Goal: Obtain resource: Obtain resource

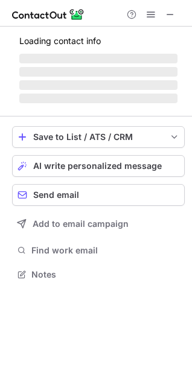
scroll to position [263, 192]
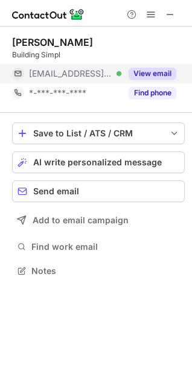
click at [155, 78] on button "View email" at bounding box center [153, 74] width 48 height 12
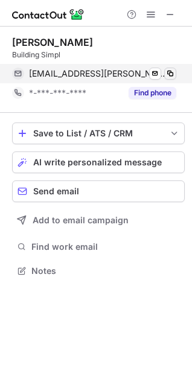
click at [169, 72] on span at bounding box center [170, 74] width 10 height 10
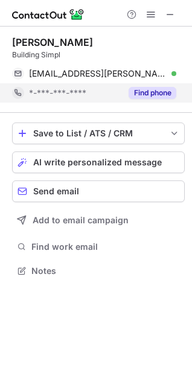
click at [149, 97] on button "Find phone" at bounding box center [153, 93] width 48 height 12
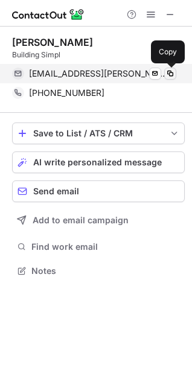
click at [172, 79] on button at bounding box center [170, 74] width 12 height 12
